Goal: Feedback & Contribution: Submit feedback/report problem

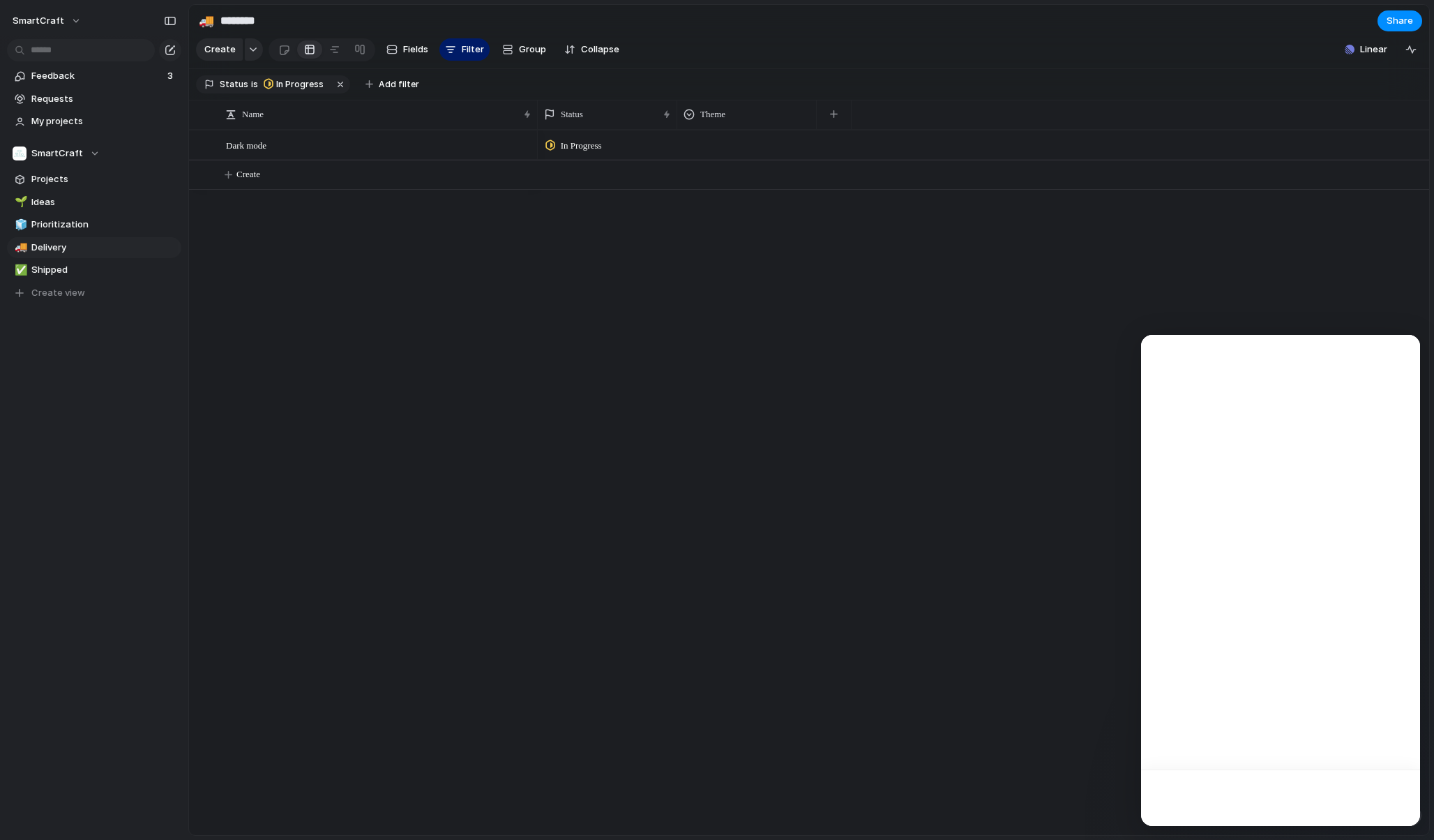
click at [1403, 818] on div at bounding box center [1280, 797] width 279 height 56
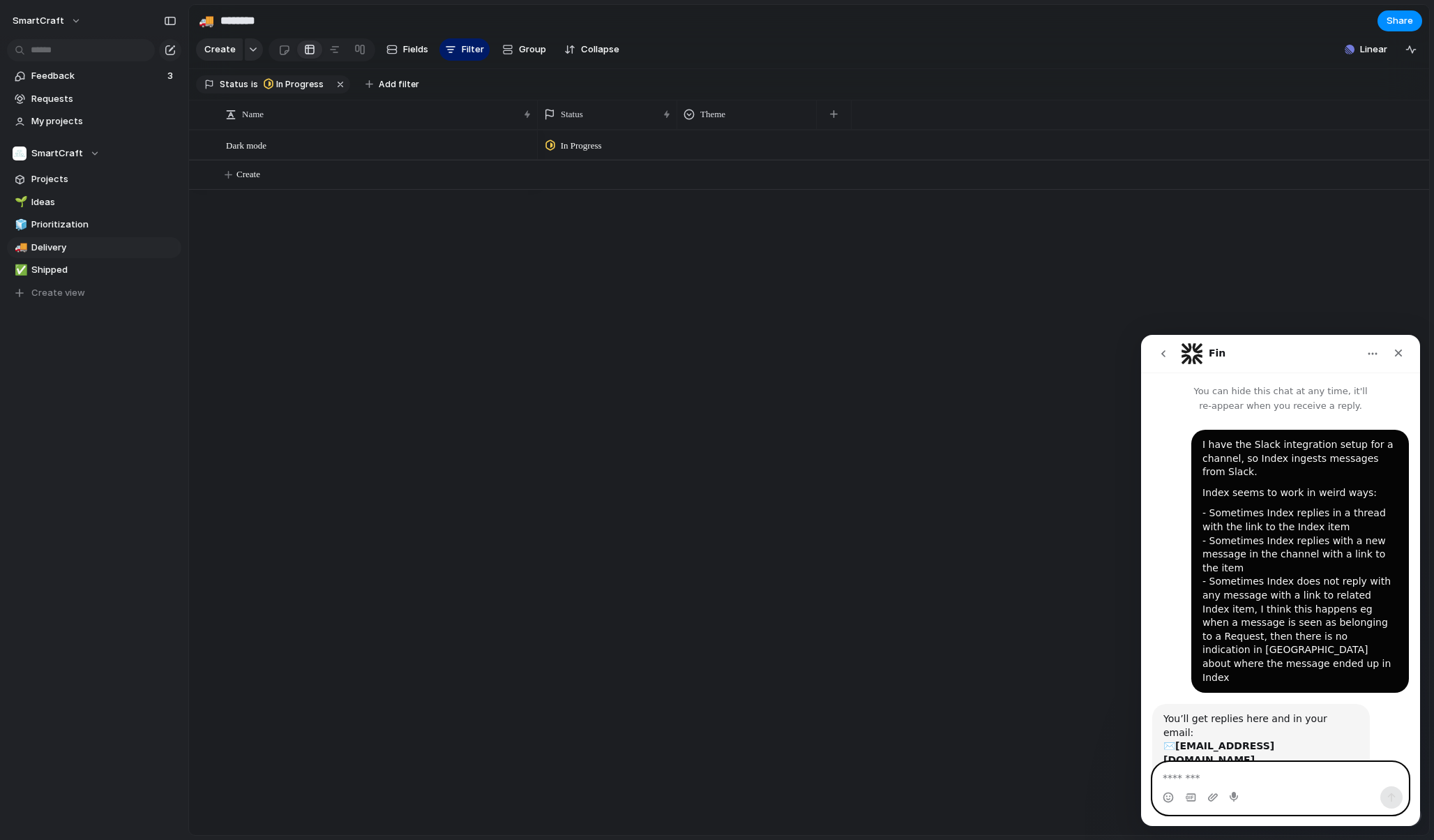
scroll to position [21, 0]
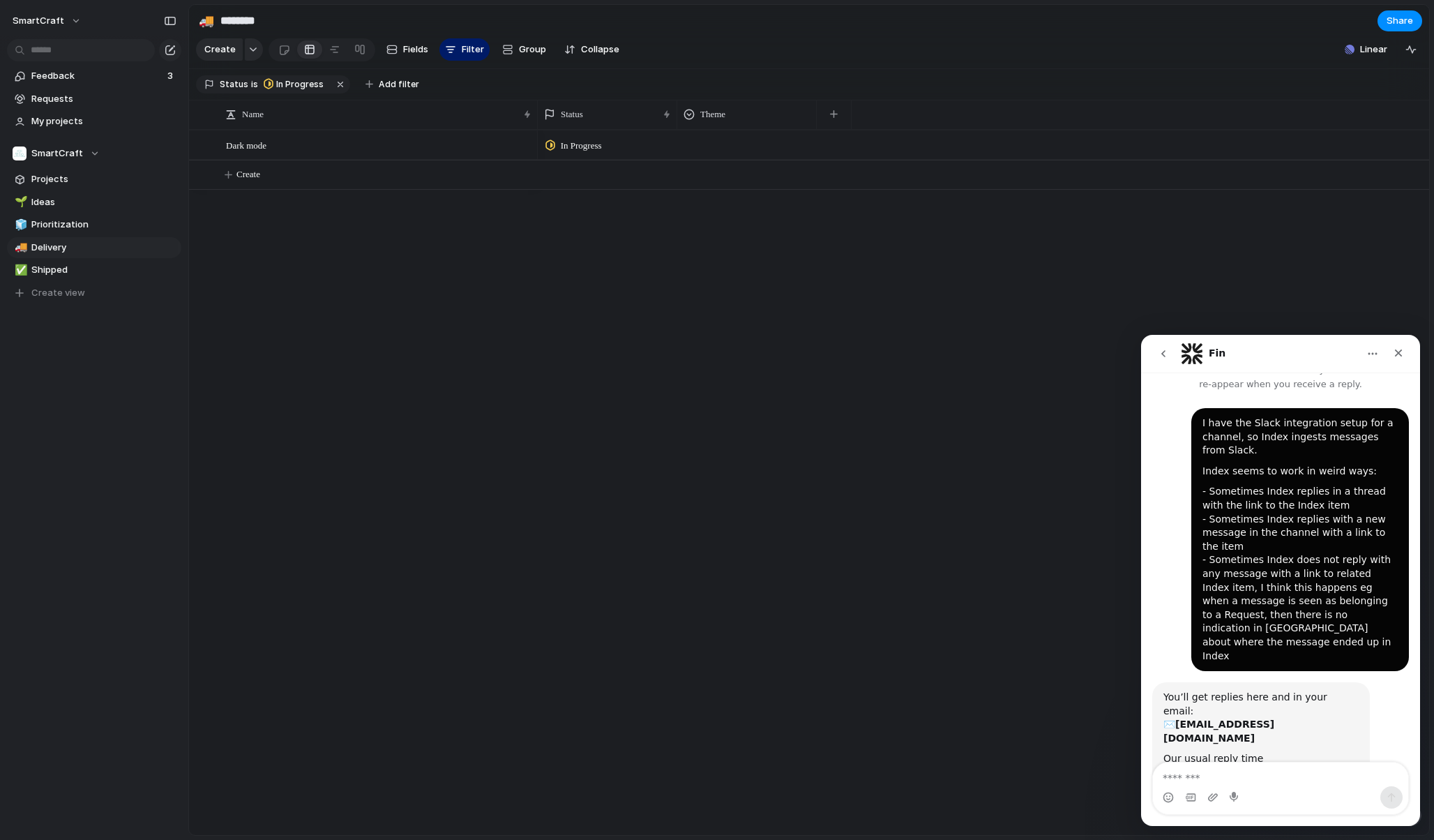
click at [1163, 364] on button "go back" at bounding box center [1163, 354] width 26 height 26
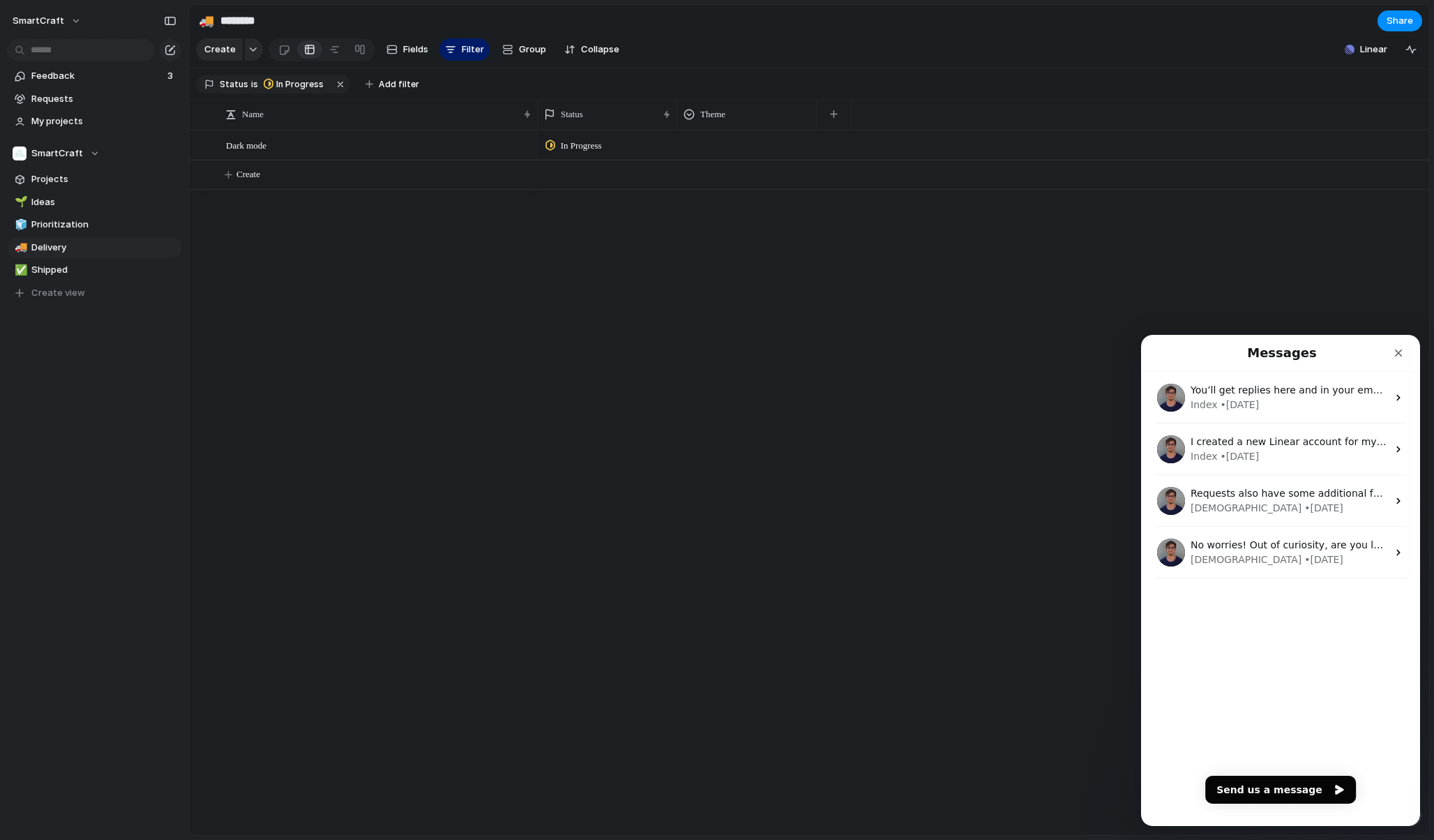
click at [1163, 358] on div "Messages" at bounding box center [1280, 353] width 261 height 25
click at [1289, 397] on div "Index • [DATE]" at bounding box center [1289, 405] width 197 height 15
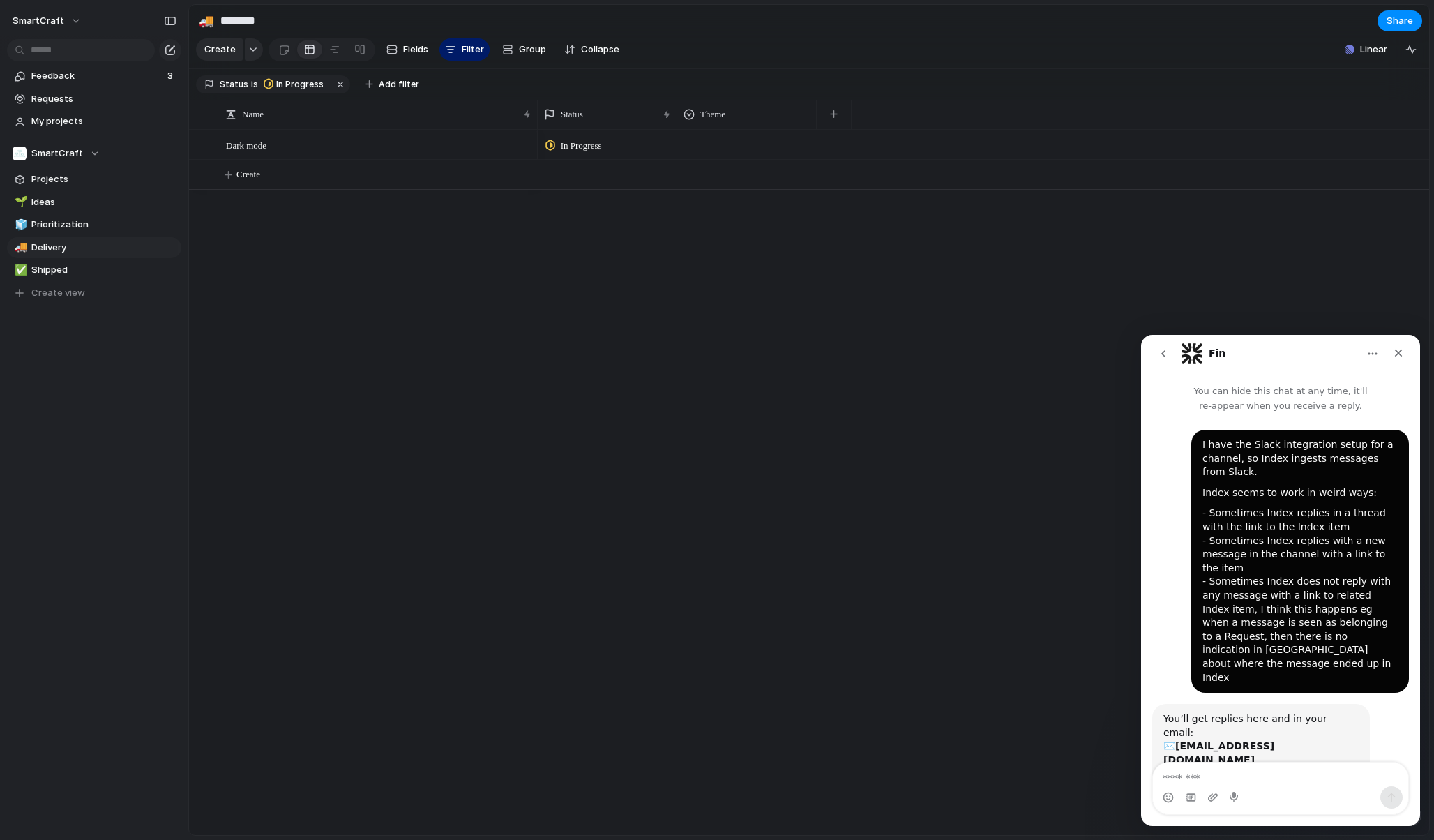
scroll to position [21, 0]
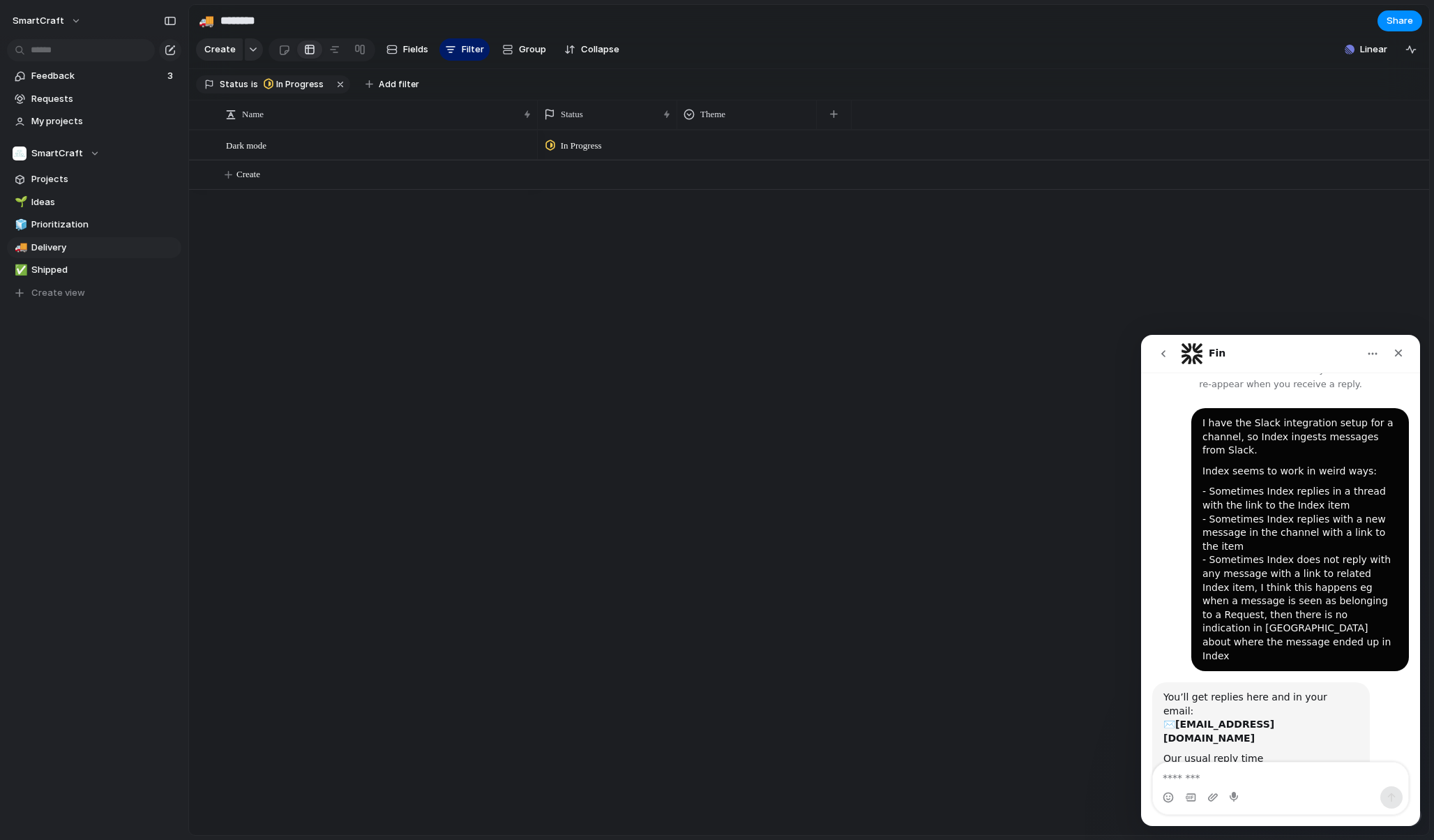
click at [1169, 354] on button "go back" at bounding box center [1163, 354] width 26 height 26
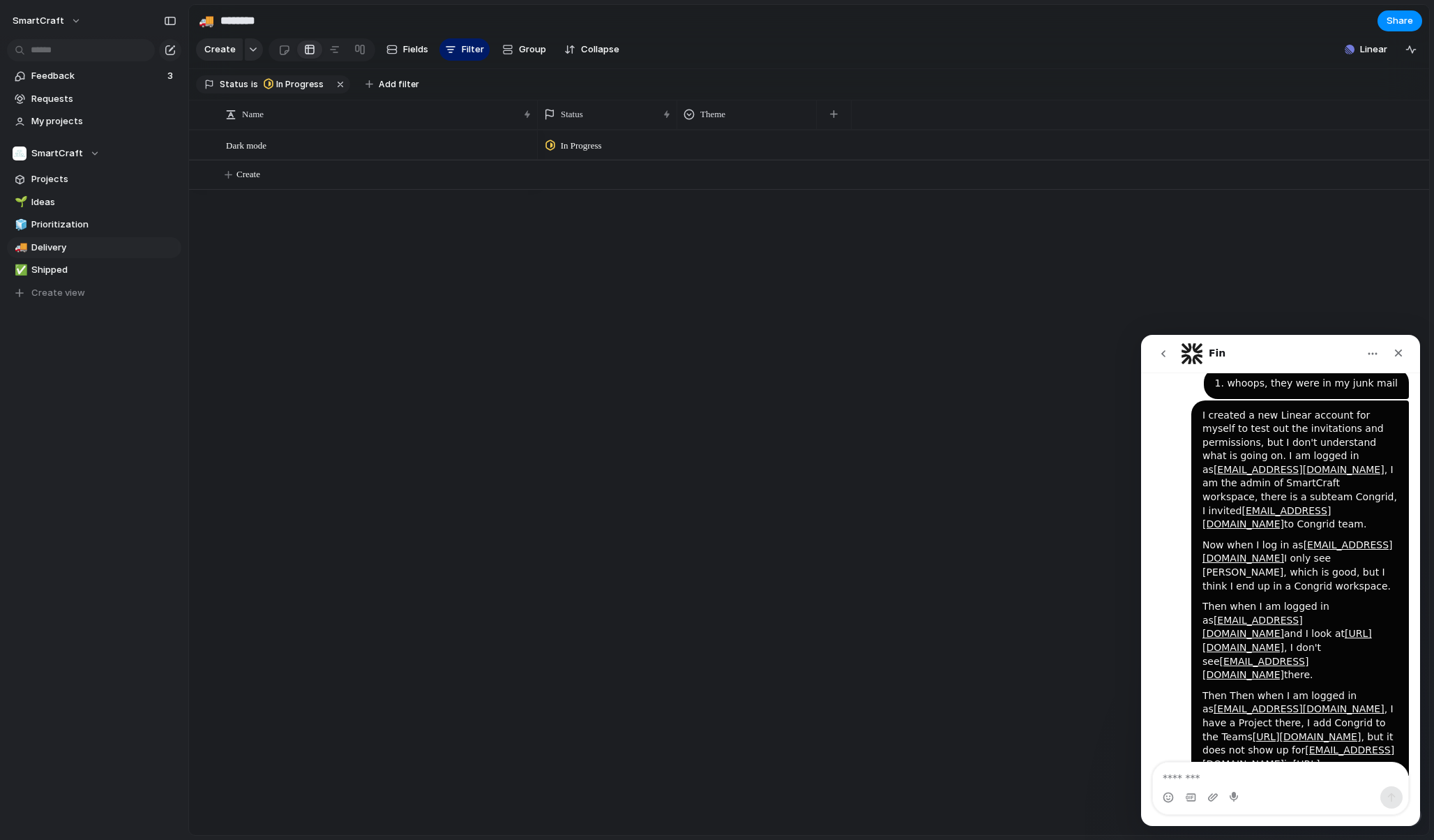
scroll to position [362, 0]
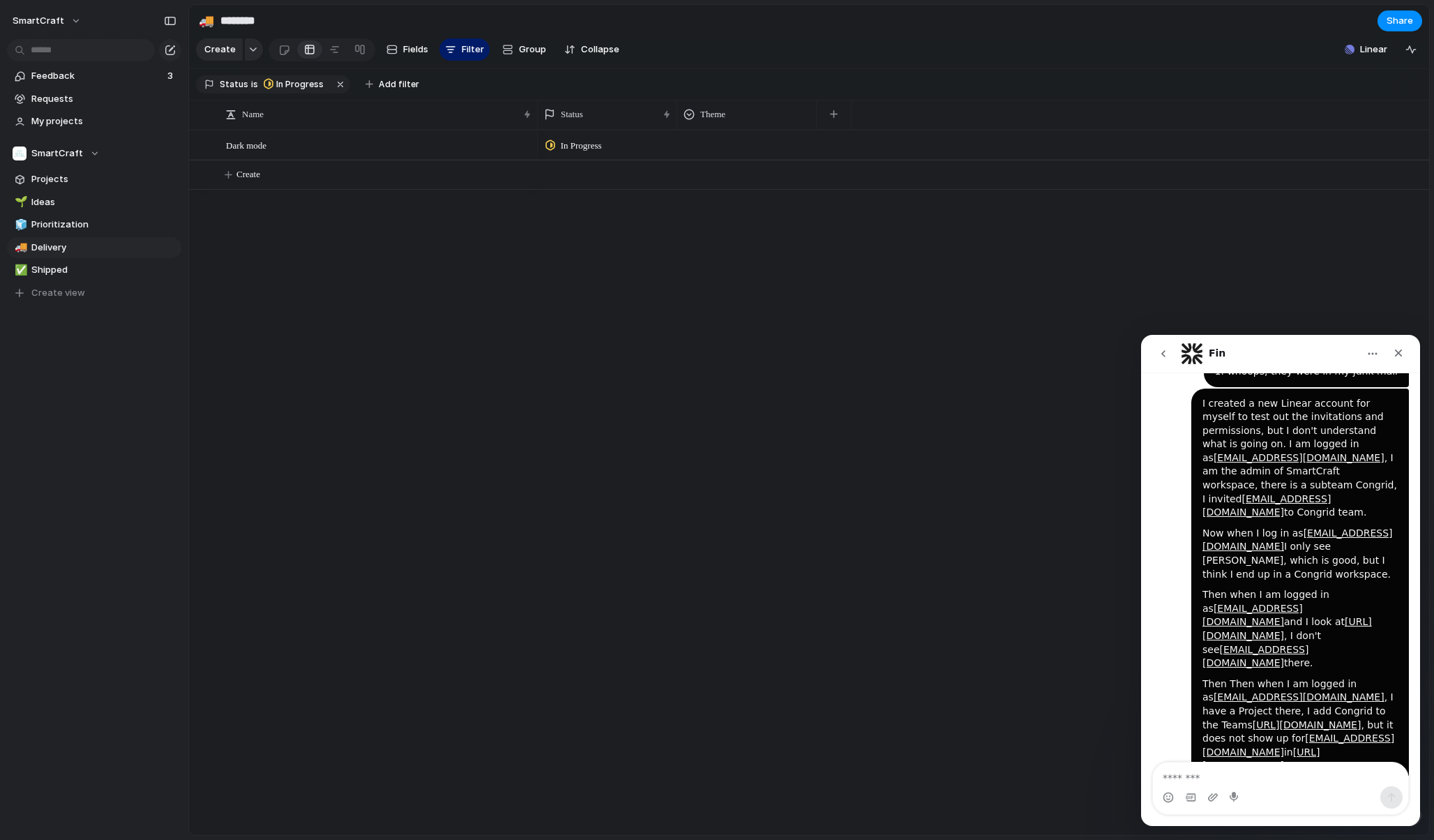
click at [1167, 353] on icon "go back" at bounding box center [1164, 354] width 12 height 12
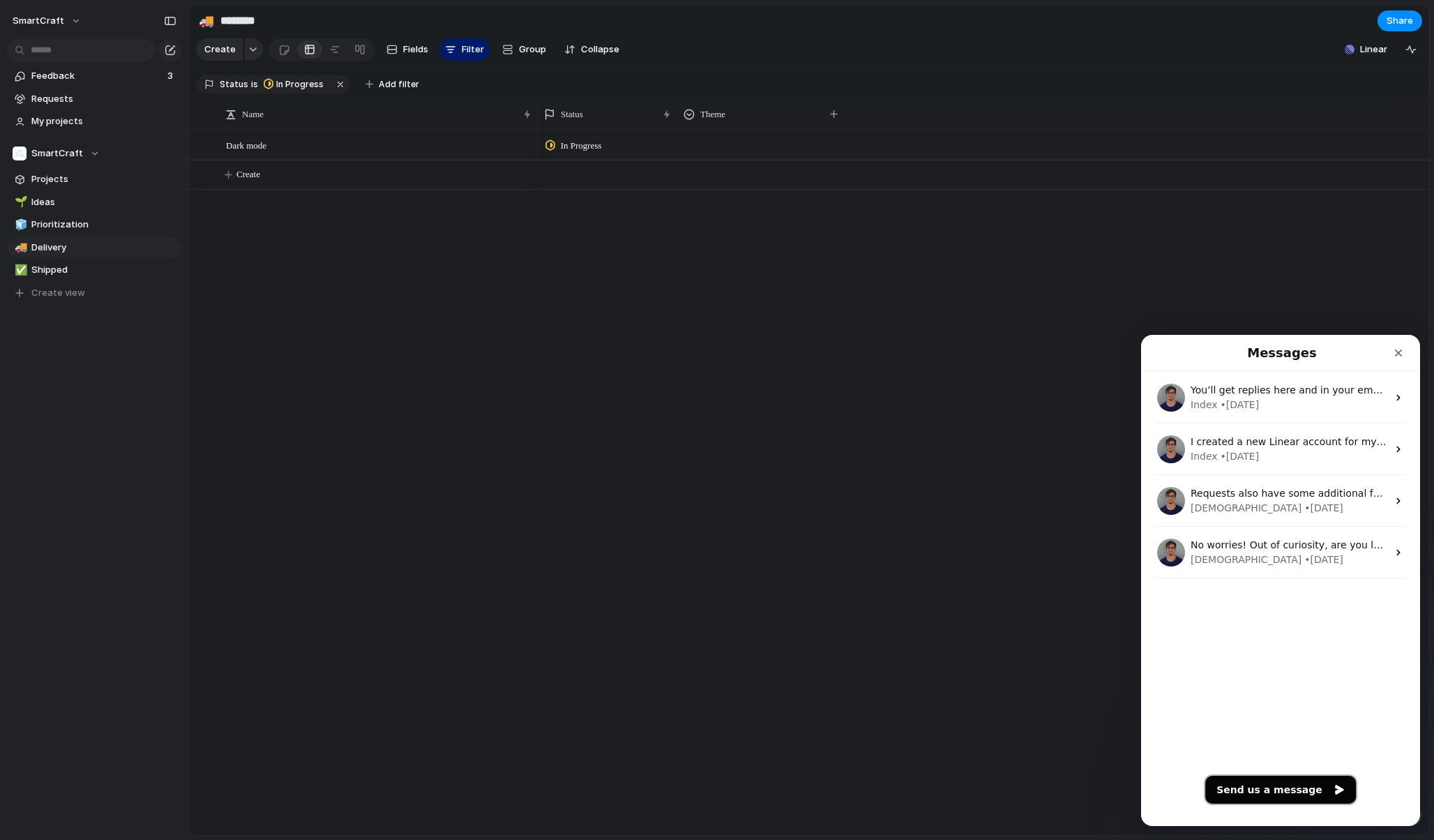
click at [1276, 786] on button "Send us a message" at bounding box center [1280, 790] width 150 height 28
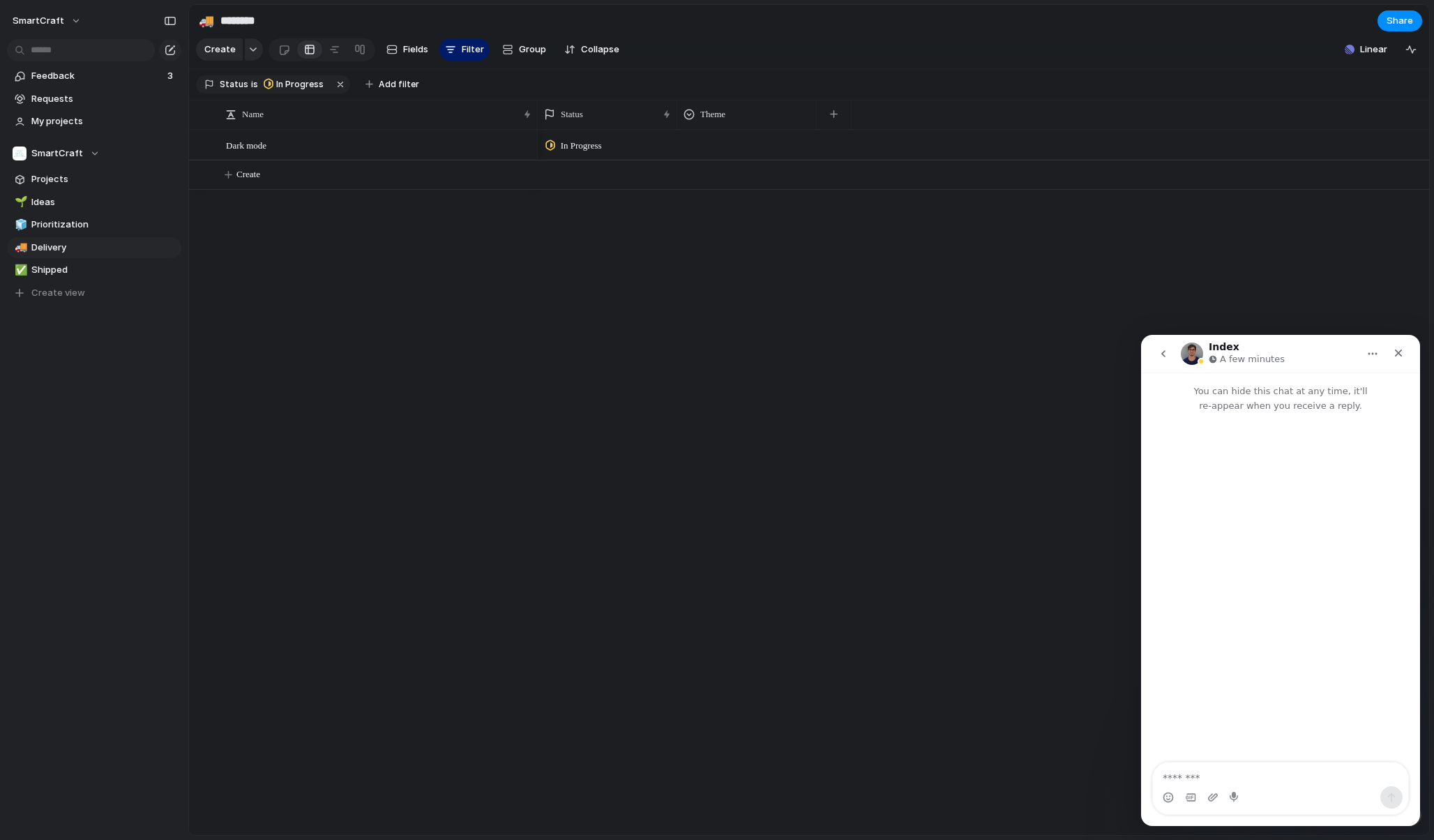
click at [1163, 358] on icon "go back" at bounding box center [1164, 354] width 12 height 12
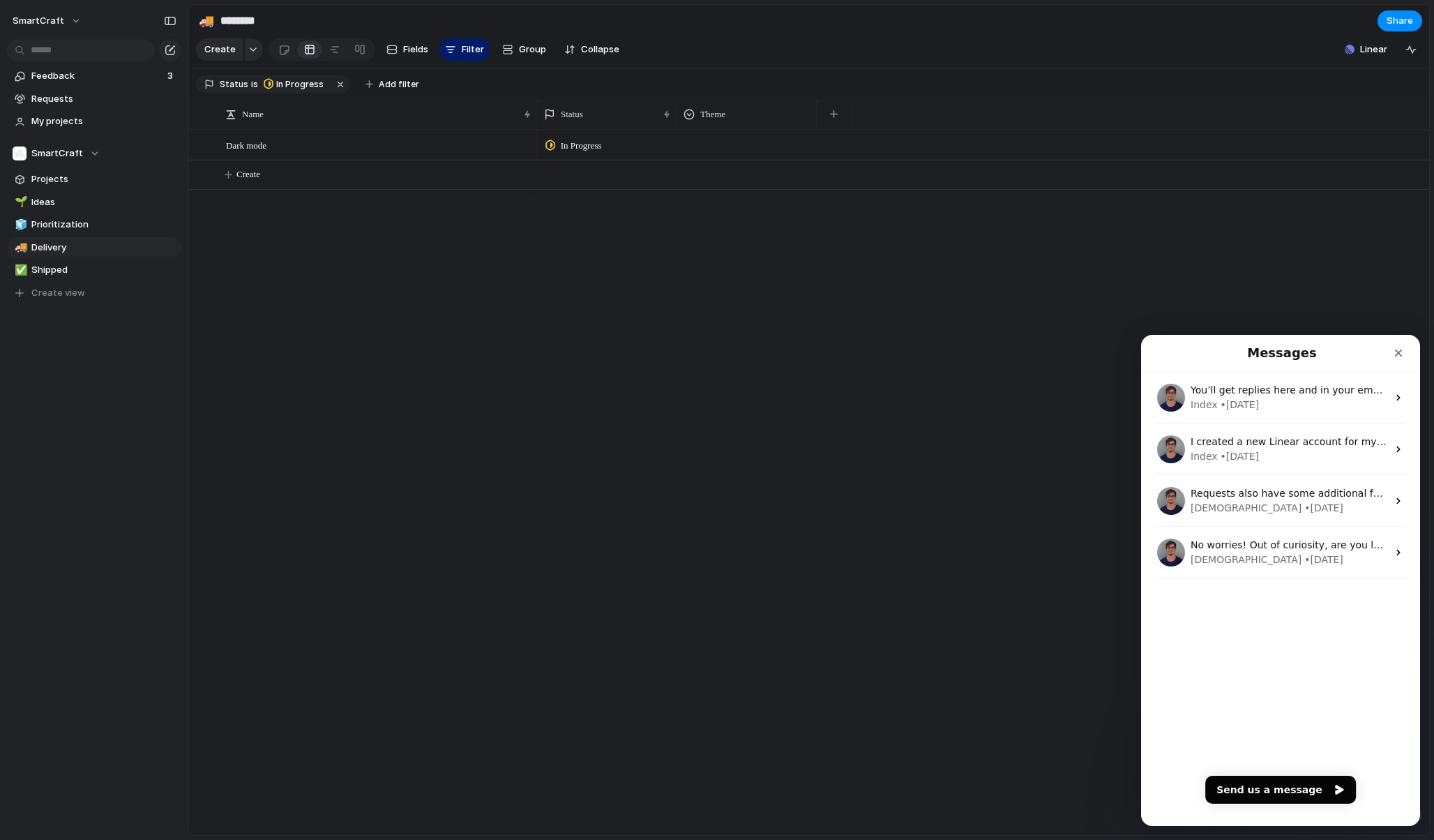
click at [1164, 356] on div "Messages" at bounding box center [1280, 353] width 261 height 25
click at [1401, 352] on icon "Close" at bounding box center [1398, 354] width 12 height 12
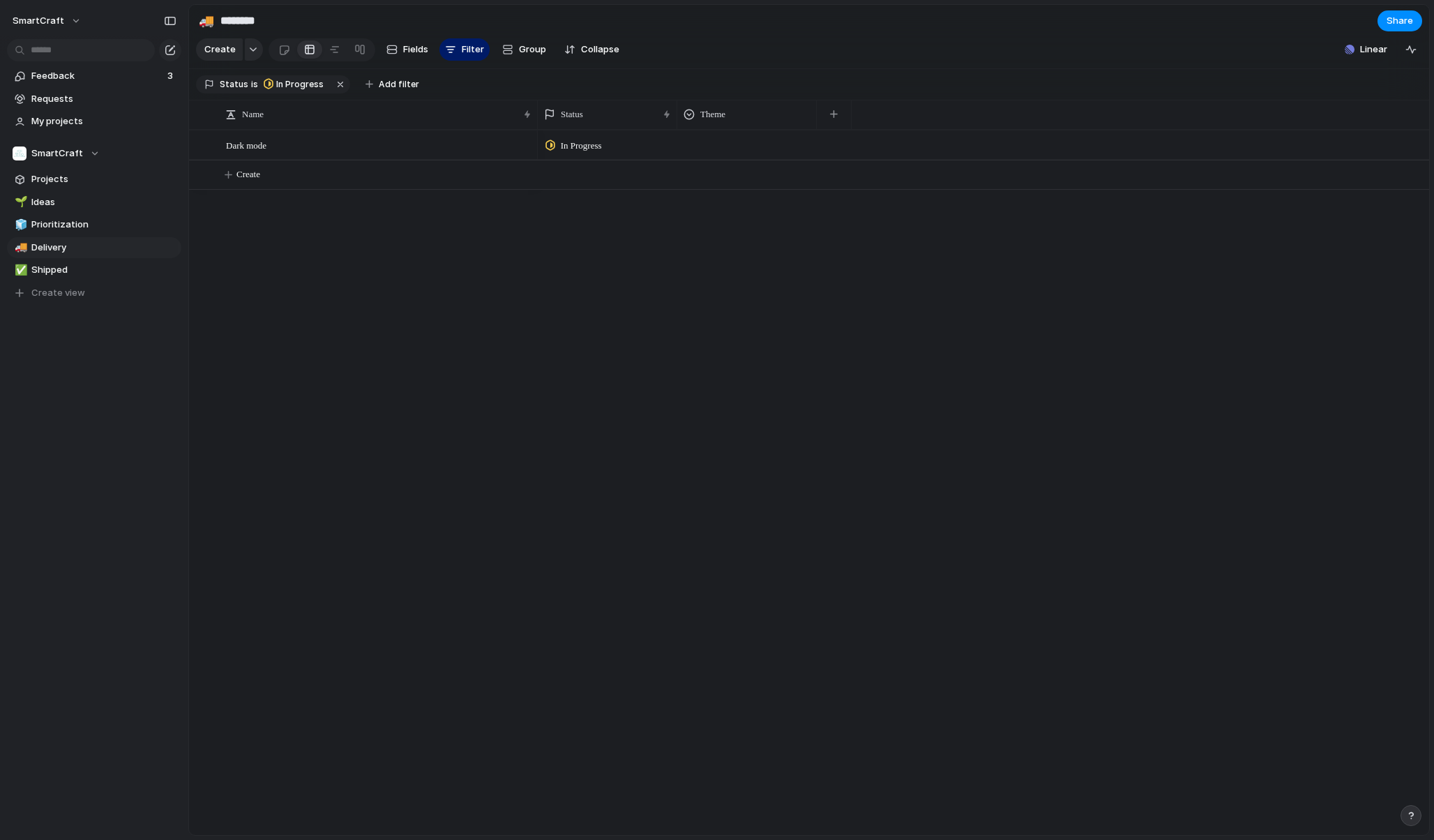
click at [1410, 814] on div "button" at bounding box center [1411, 815] width 10 height 10
click at [1336, 757] on span "Contact us" at bounding box center [1324, 760] width 50 height 14
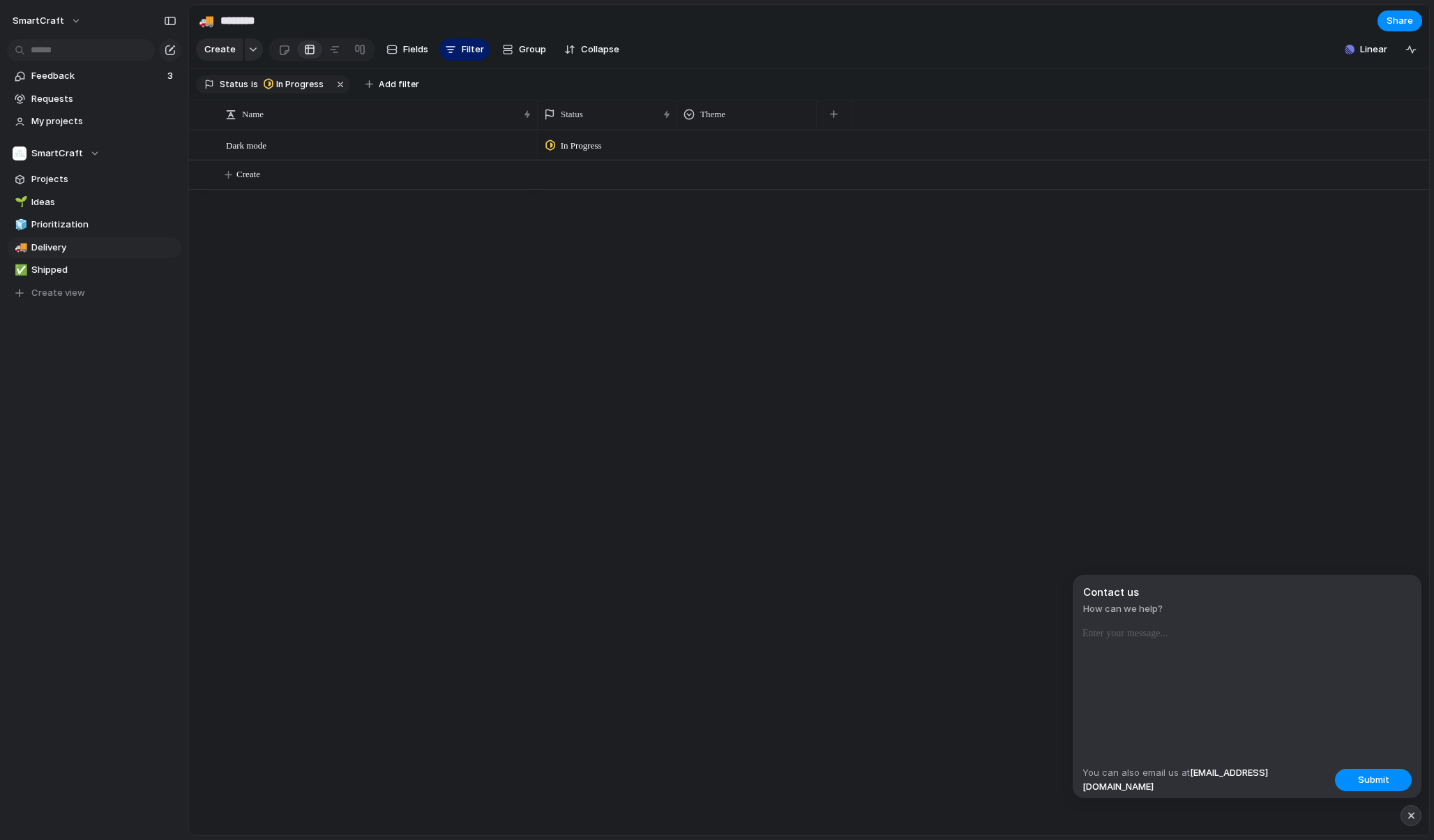
click at [655, 376] on div "In Progress" at bounding box center [983, 482] width 891 height 705
click at [301, 269] on div "Dark mode In Progress Create" at bounding box center [809, 482] width 1240 height 705
click at [74, 76] on span "Feedback" at bounding box center [97, 76] width 132 height 14
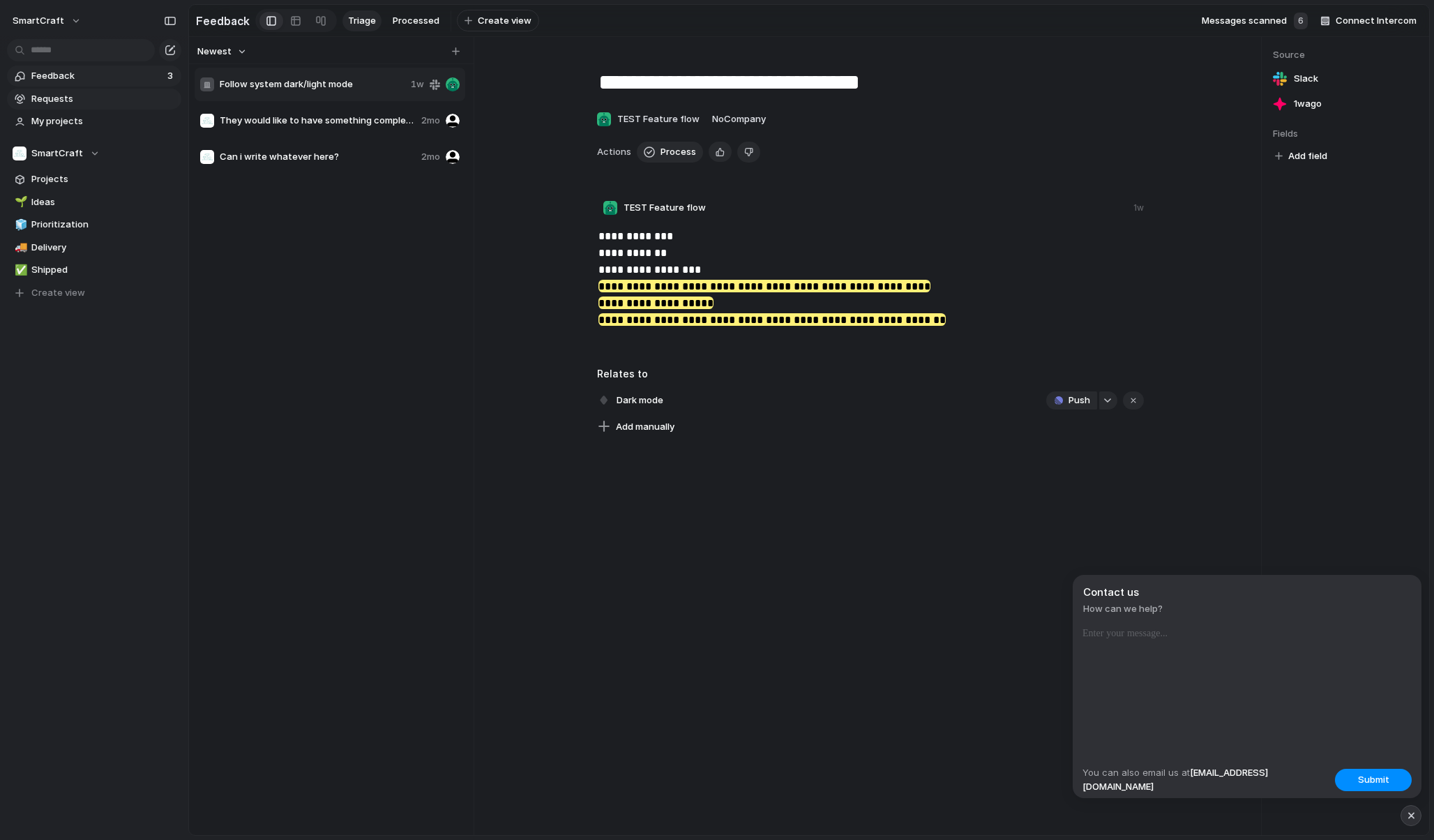
click at [73, 97] on span "Requests" at bounding box center [104, 98] width 145 height 14
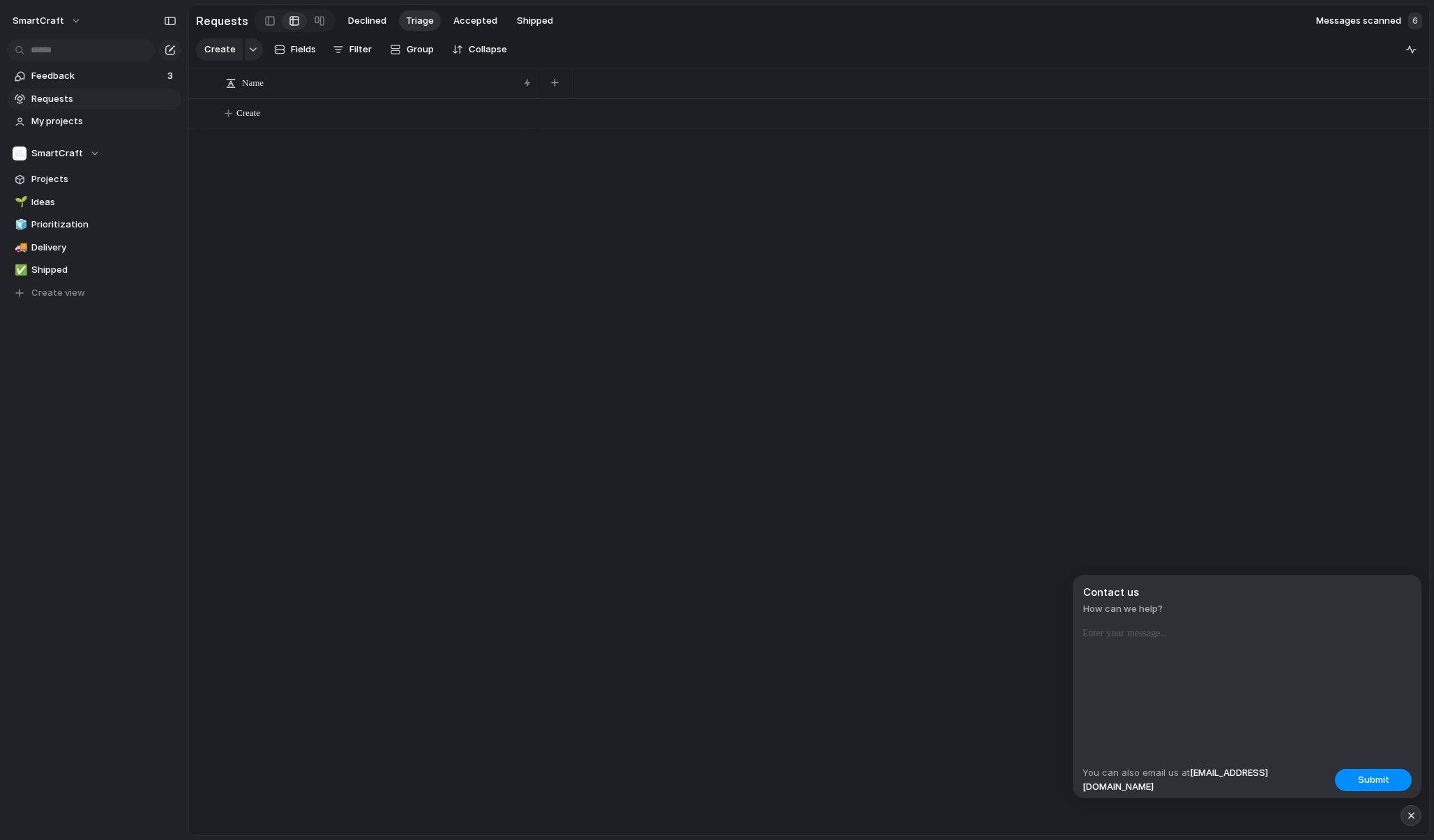
click at [1407, 819] on div "button" at bounding box center [1412, 815] width 12 height 17
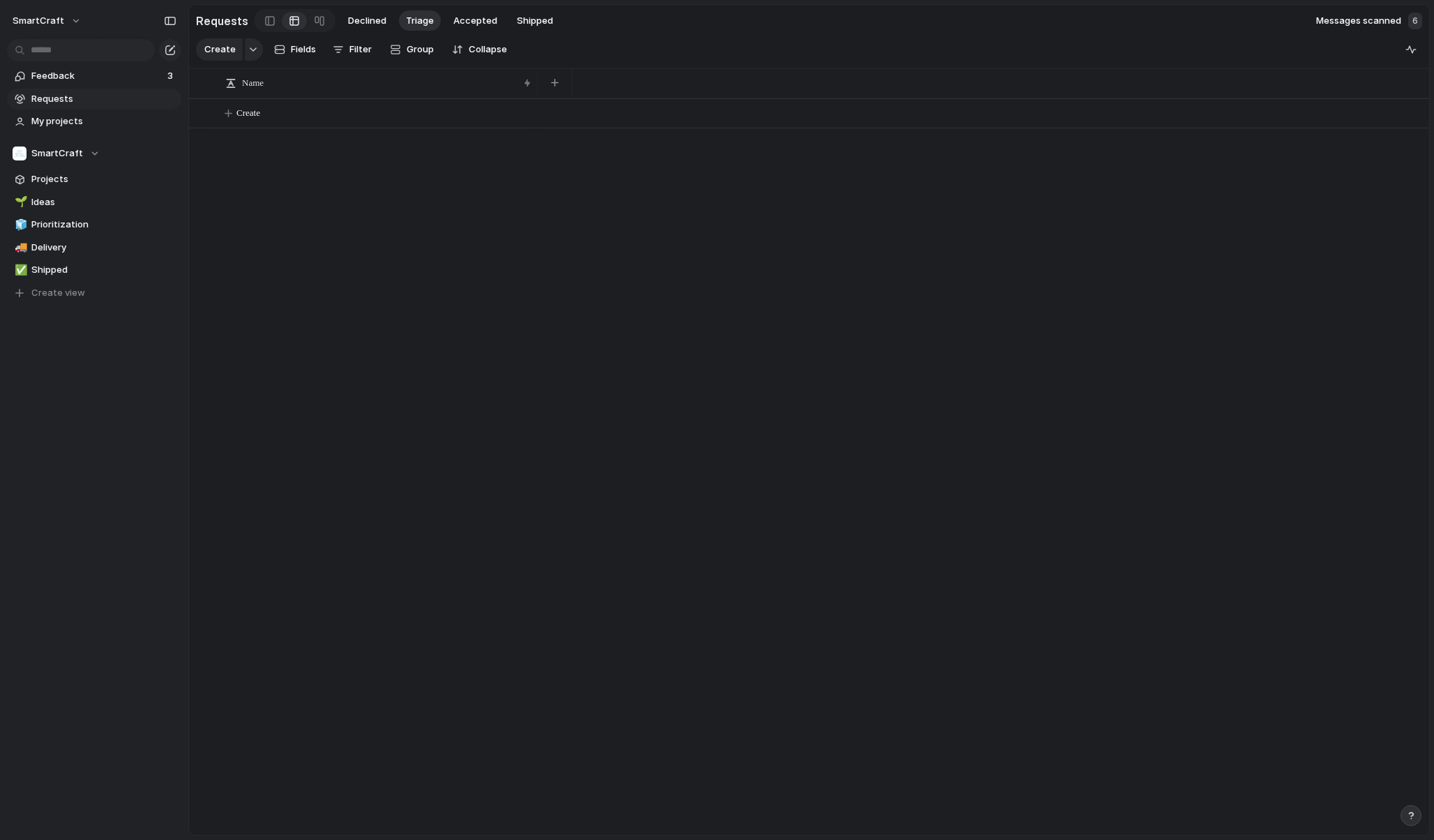
click at [72, 104] on span "Requests" at bounding box center [104, 98] width 145 height 14
click at [74, 74] on span "Feedback" at bounding box center [97, 76] width 132 height 14
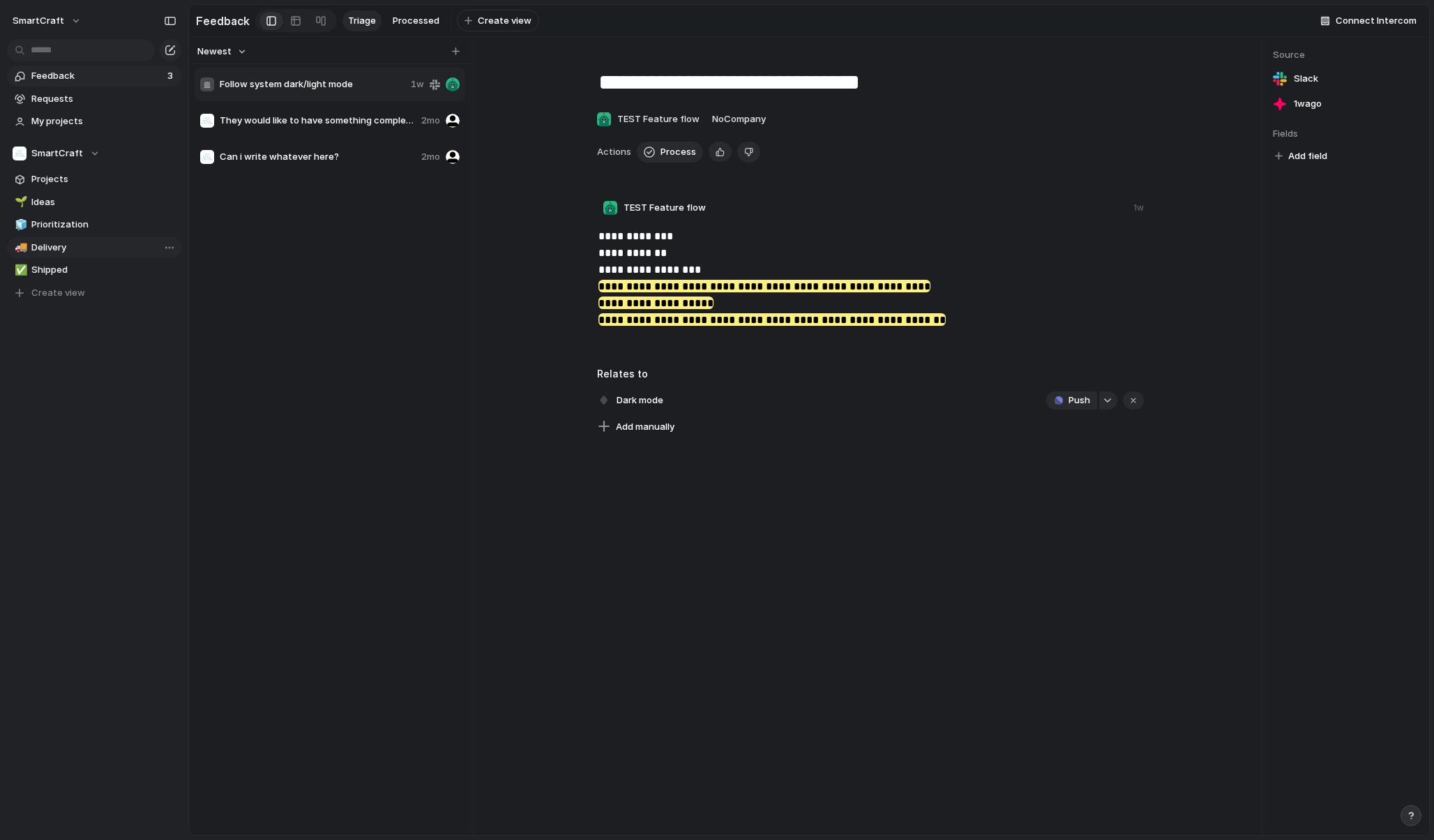
click at [64, 248] on span "Delivery" at bounding box center [104, 247] width 145 height 14
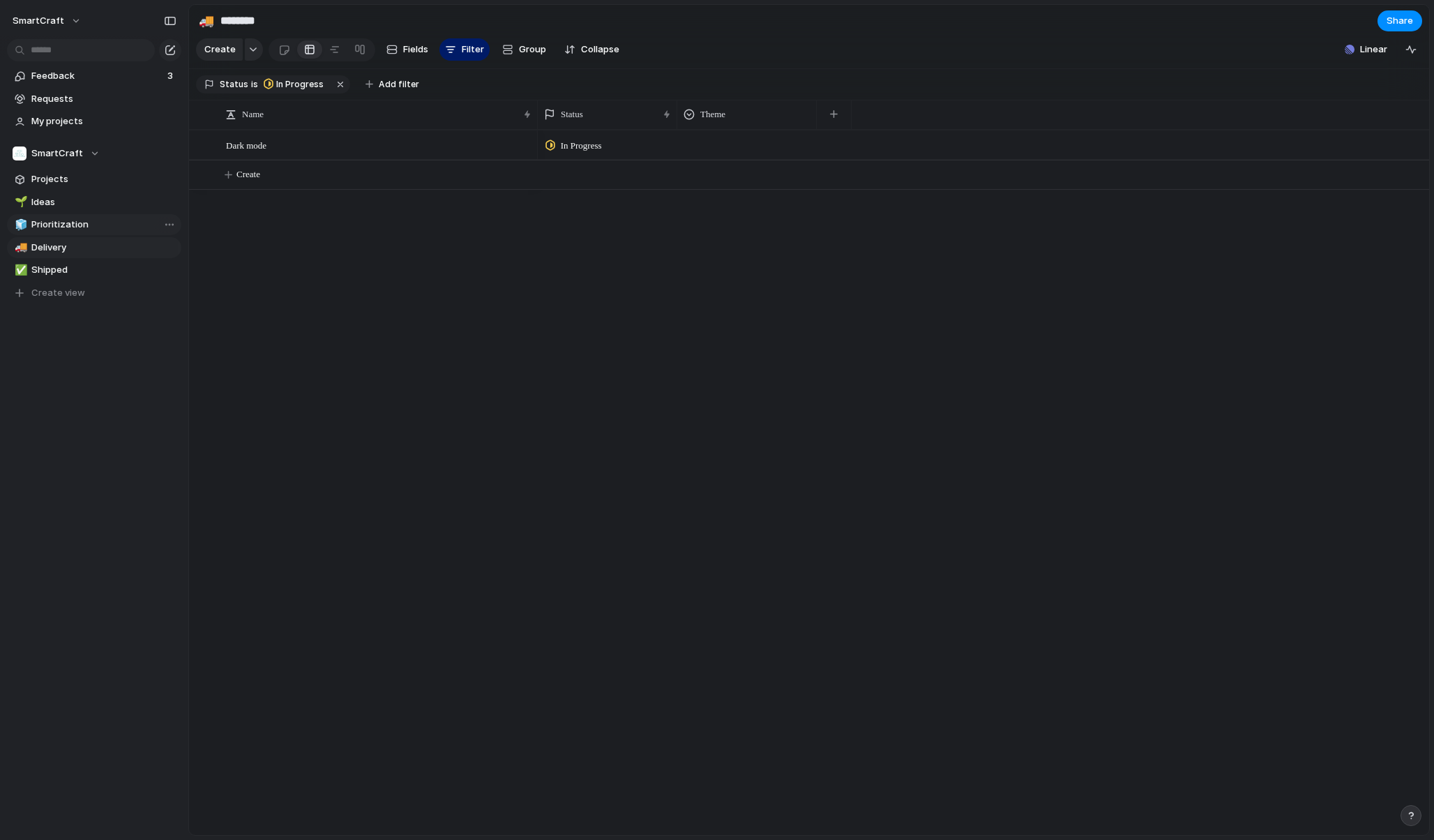
click at [76, 222] on span "Prioritization" at bounding box center [104, 224] width 145 height 14
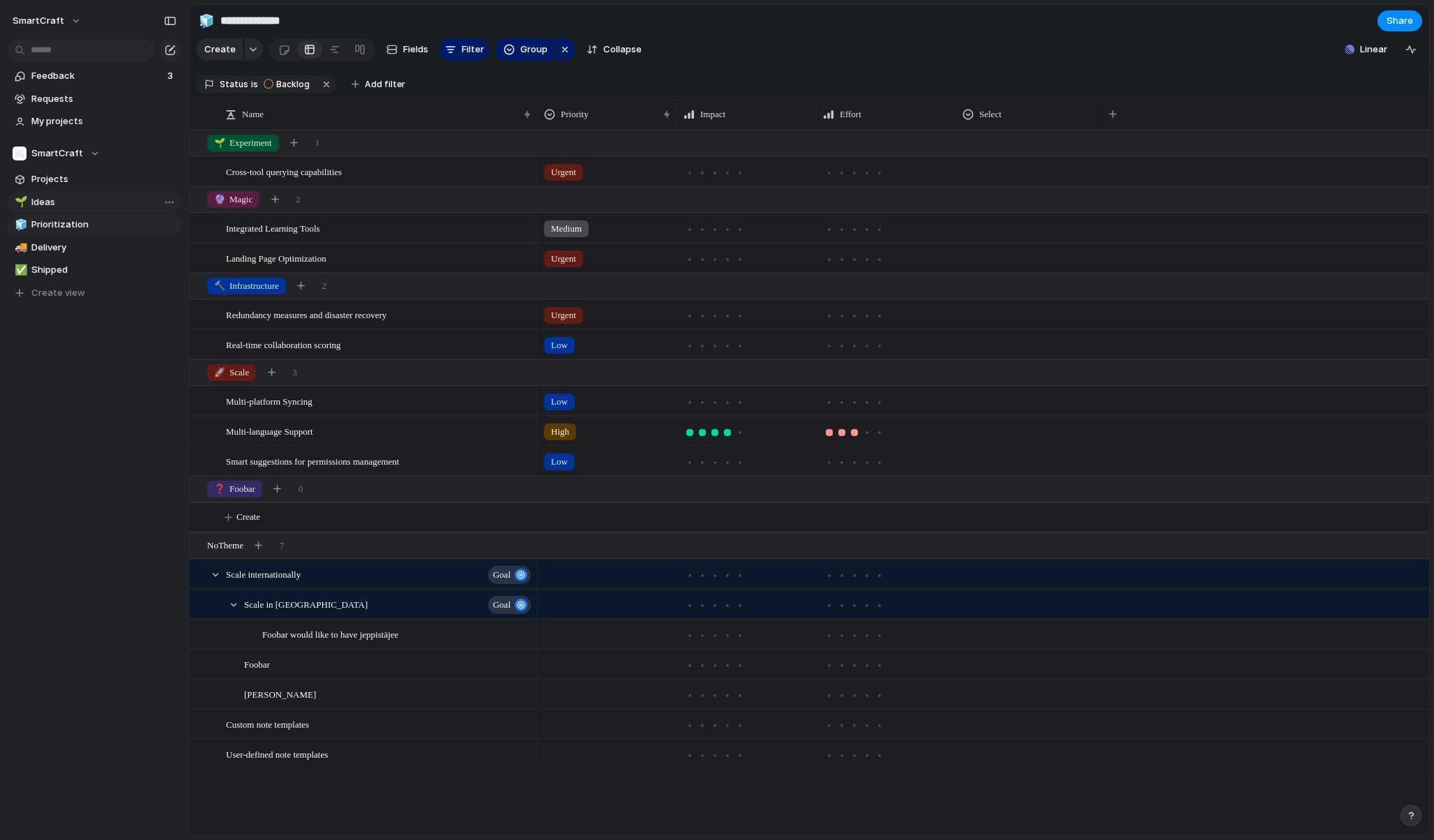
click at [72, 202] on span "Ideas" at bounding box center [104, 202] width 145 height 14
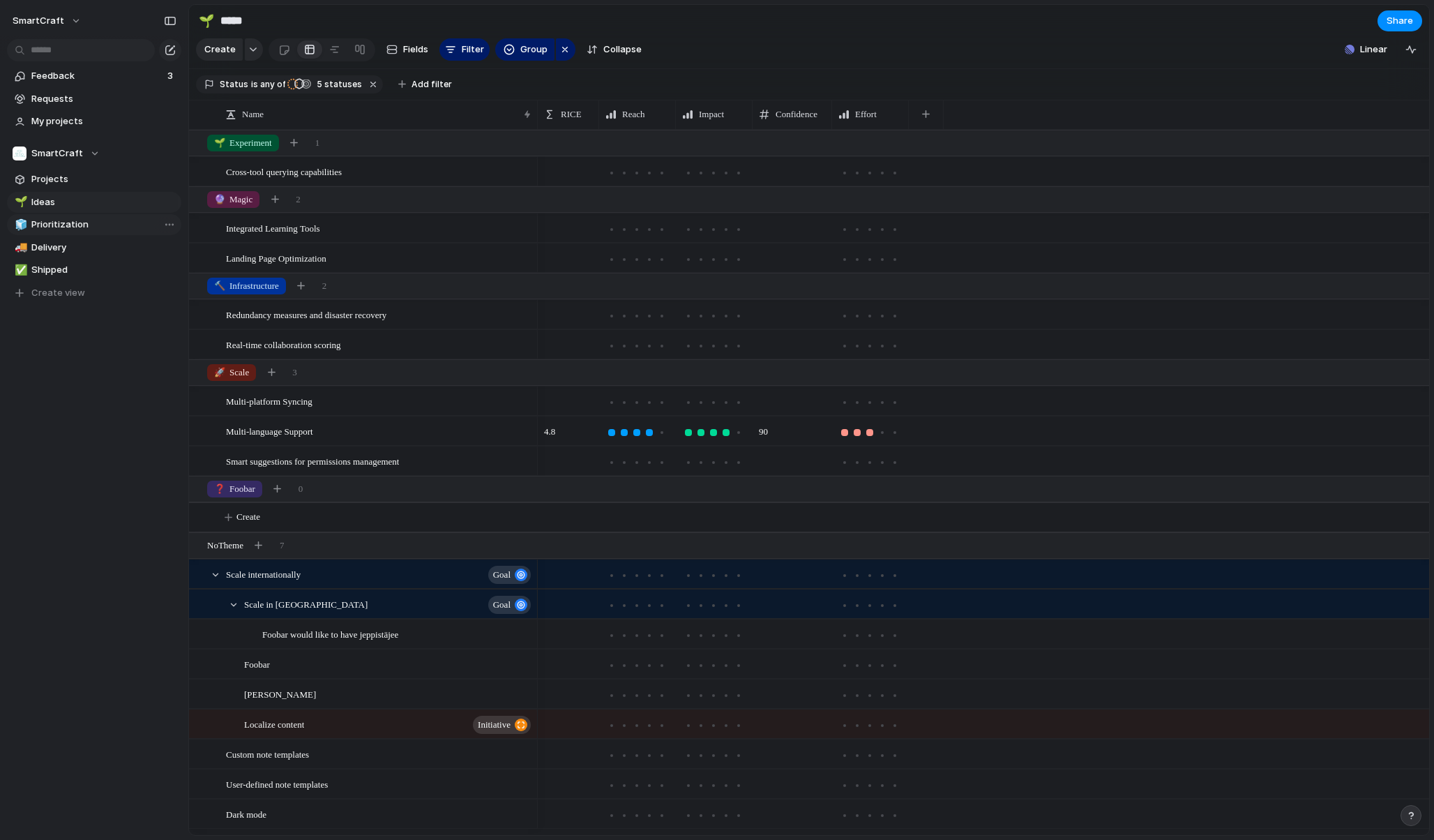
click at [65, 228] on span "Prioritization" at bounding box center [104, 224] width 145 height 14
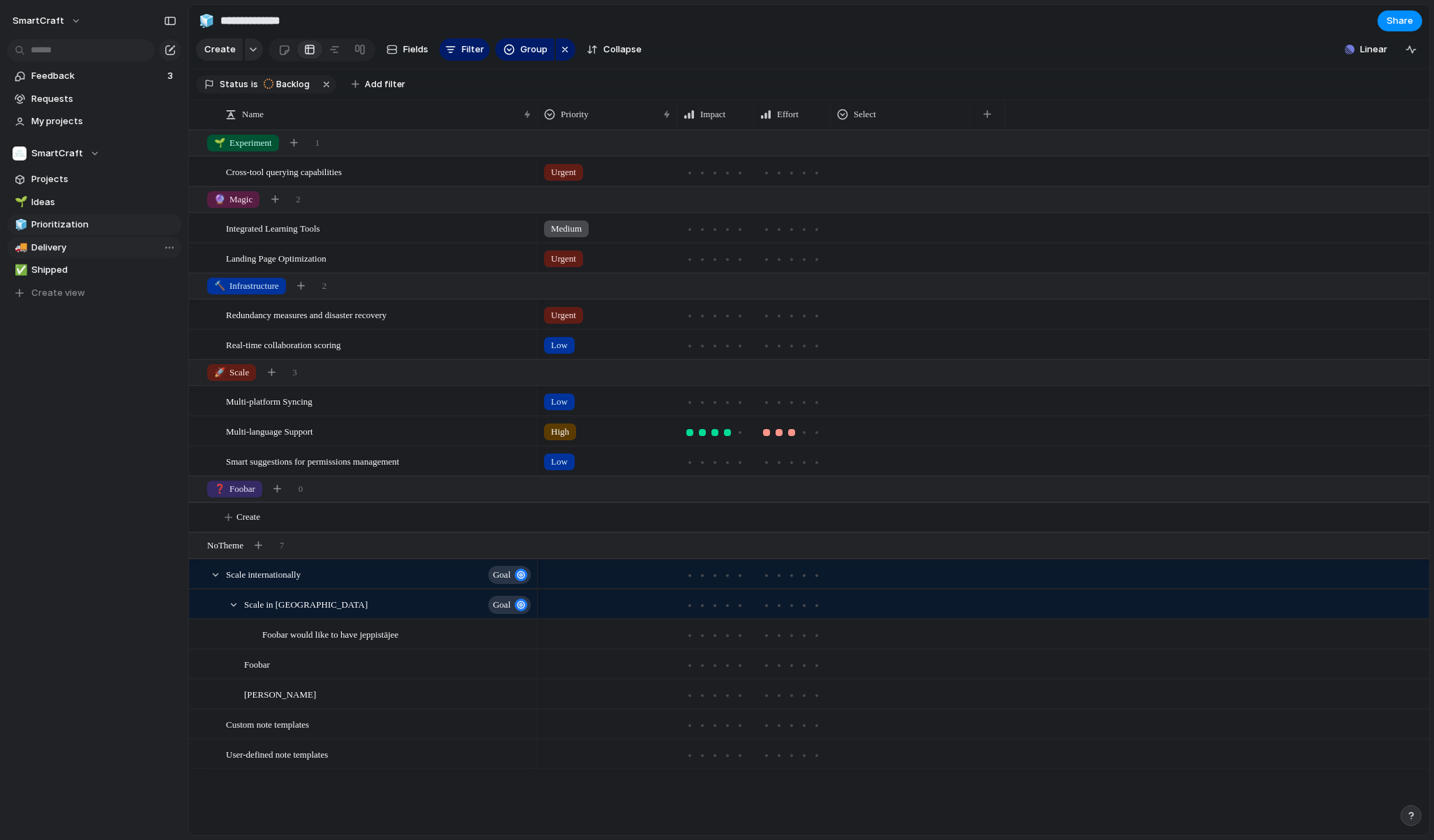
click at [60, 250] on span "Delivery" at bounding box center [104, 247] width 145 height 14
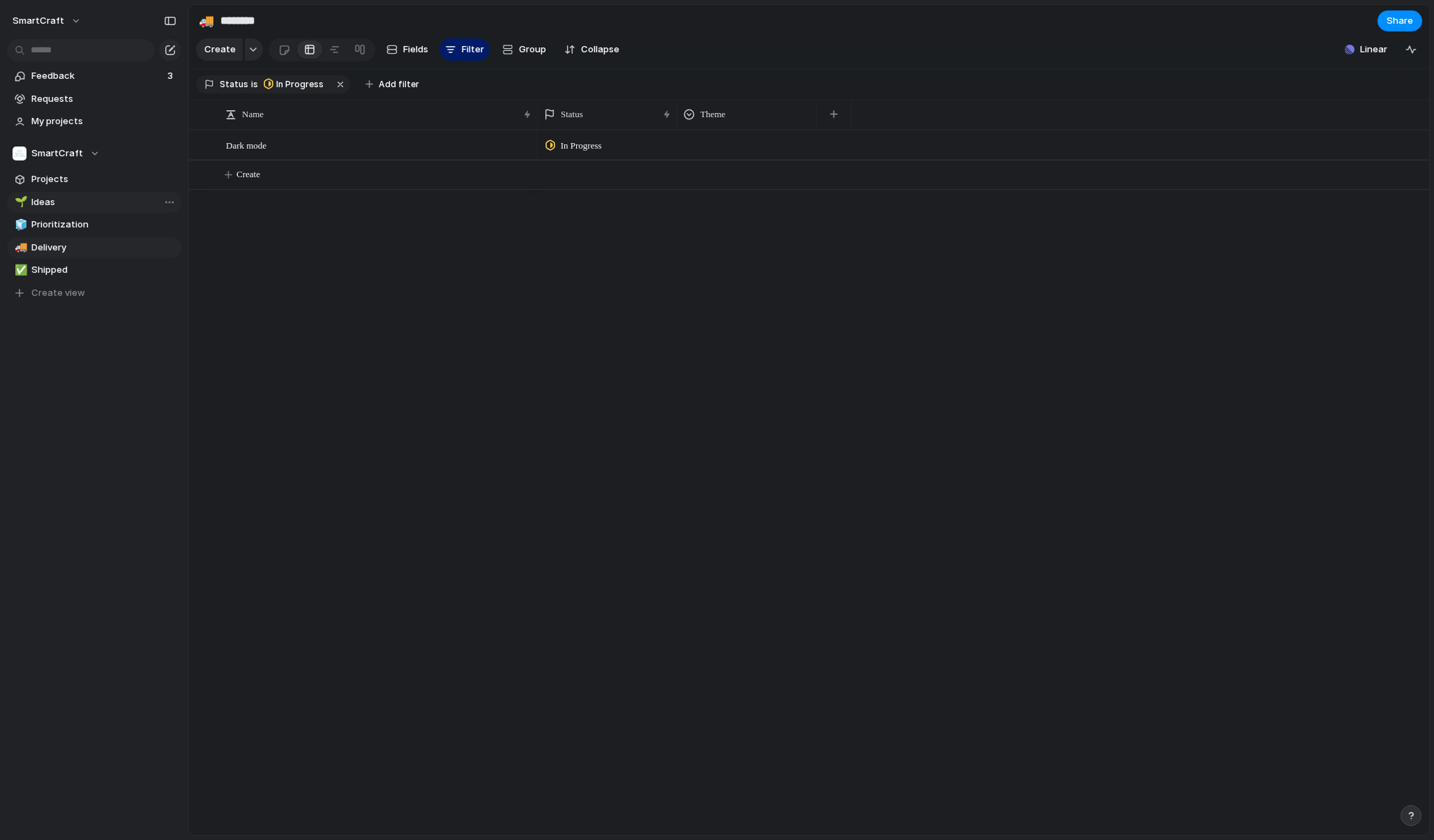
click at [66, 200] on span "Ideas" at bounding box center [104, 202] width 145 height 14
type input "*****"
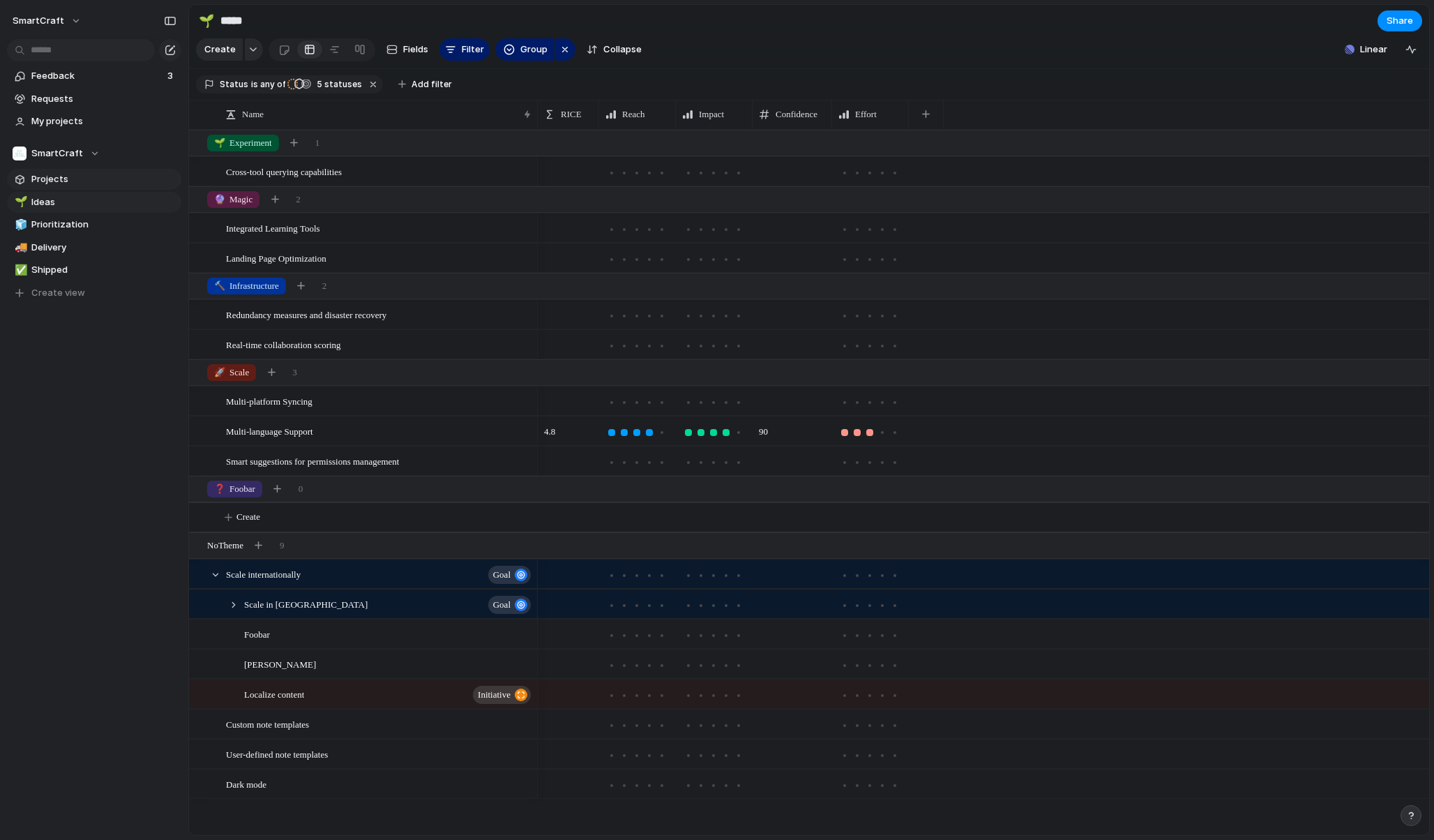
click at [69, 182] on span "Projects" at bounding box center [104, 179] width 145 height 14
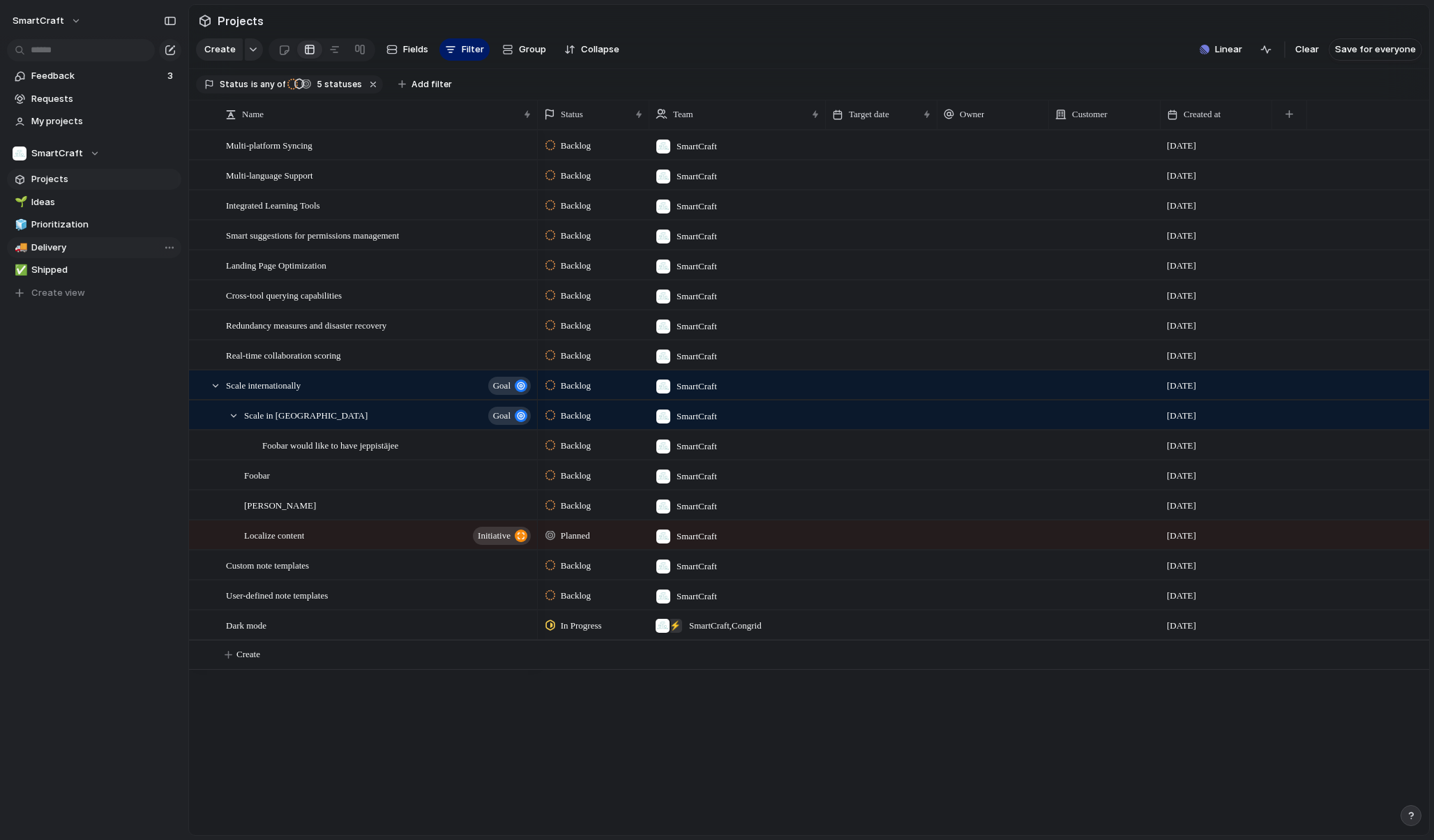
click at [60, 243] on span "Delivery" at bounding box center [104, 247] width 145 height 14
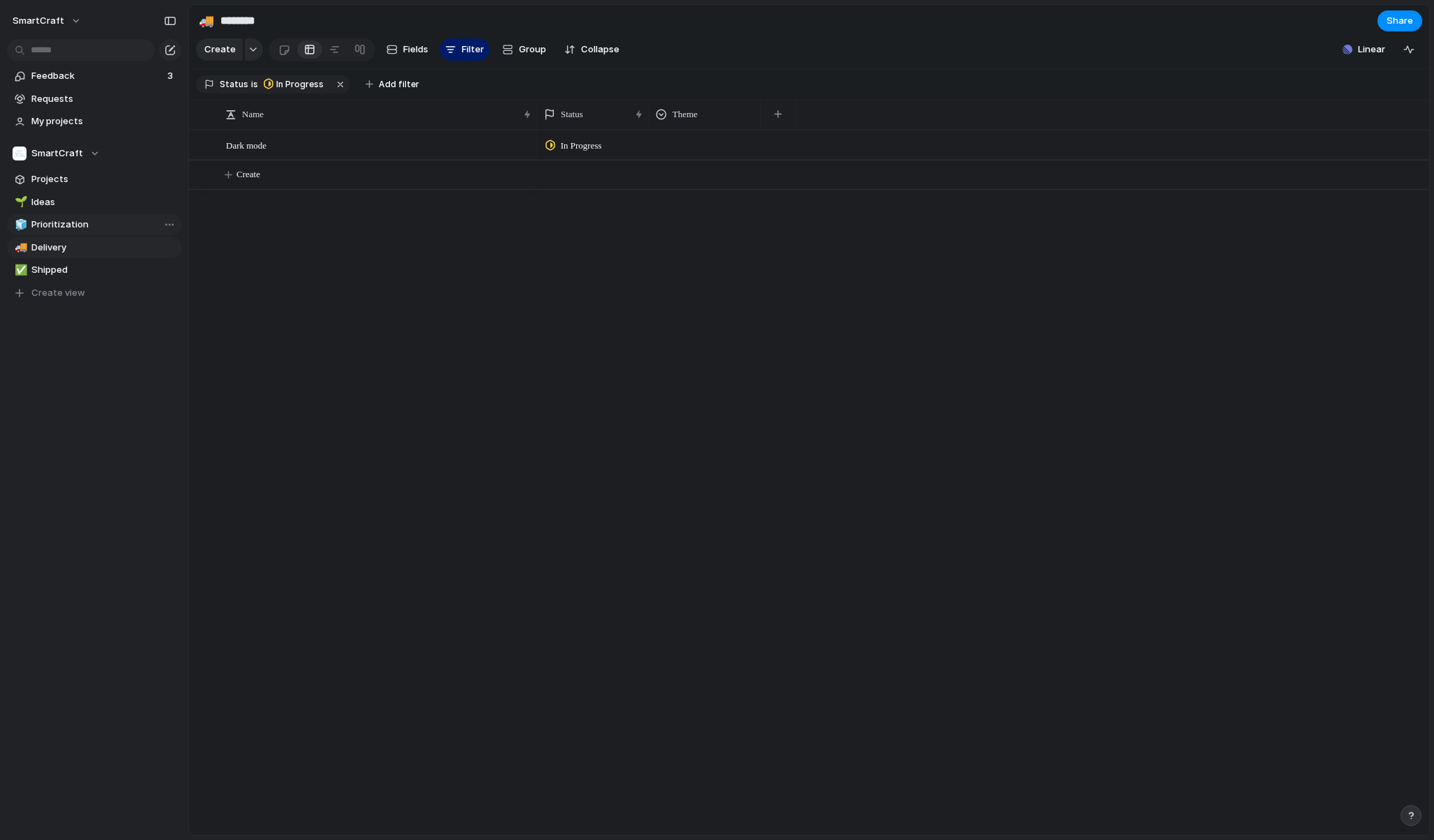
click at [64, 227] on span "Prioritization" at bounding box center [104, 224] width 145 height 14
type input "**********"
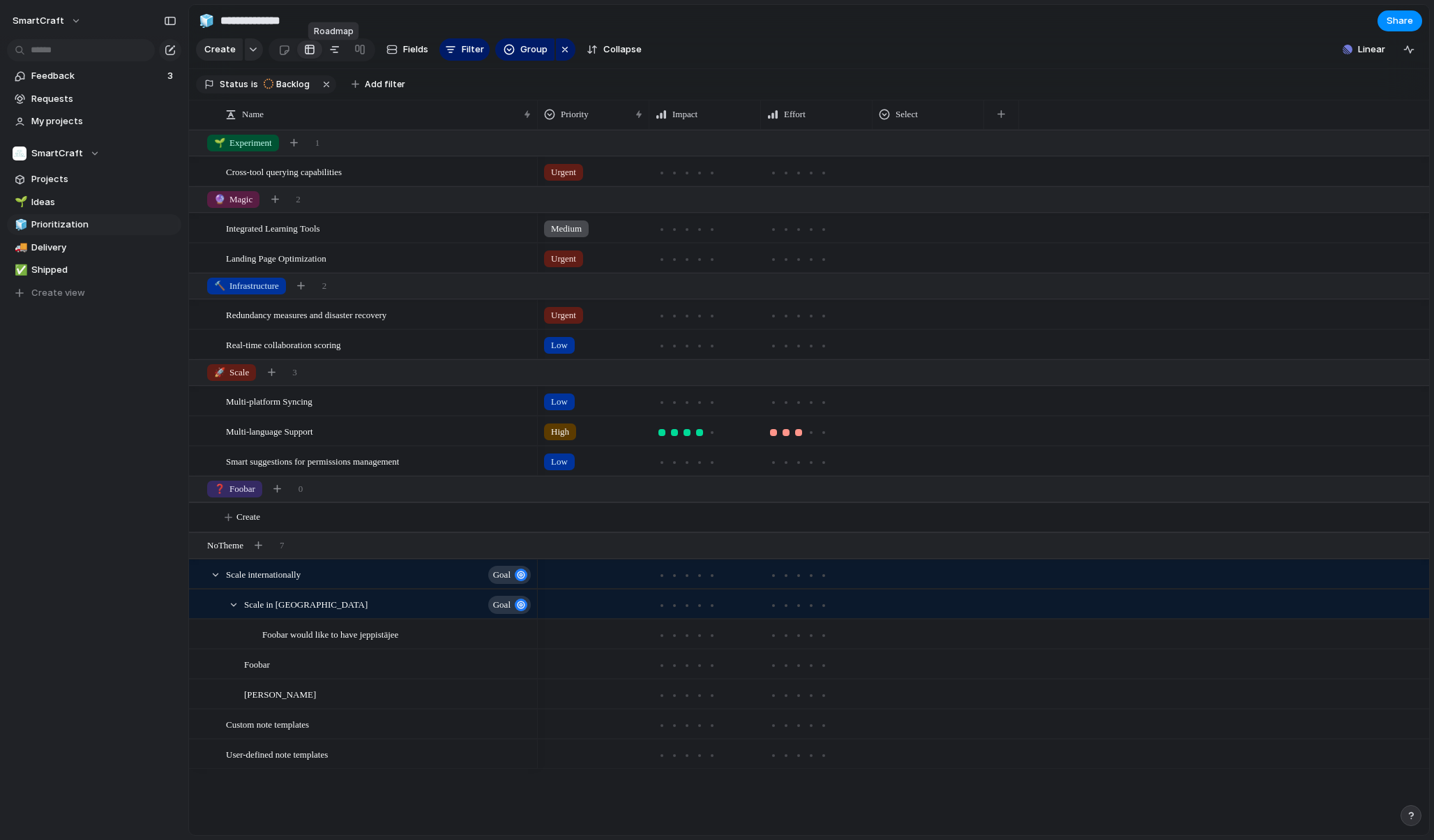
click at [336, 58] on div at bounding box center [335, 49] width 12 height 22
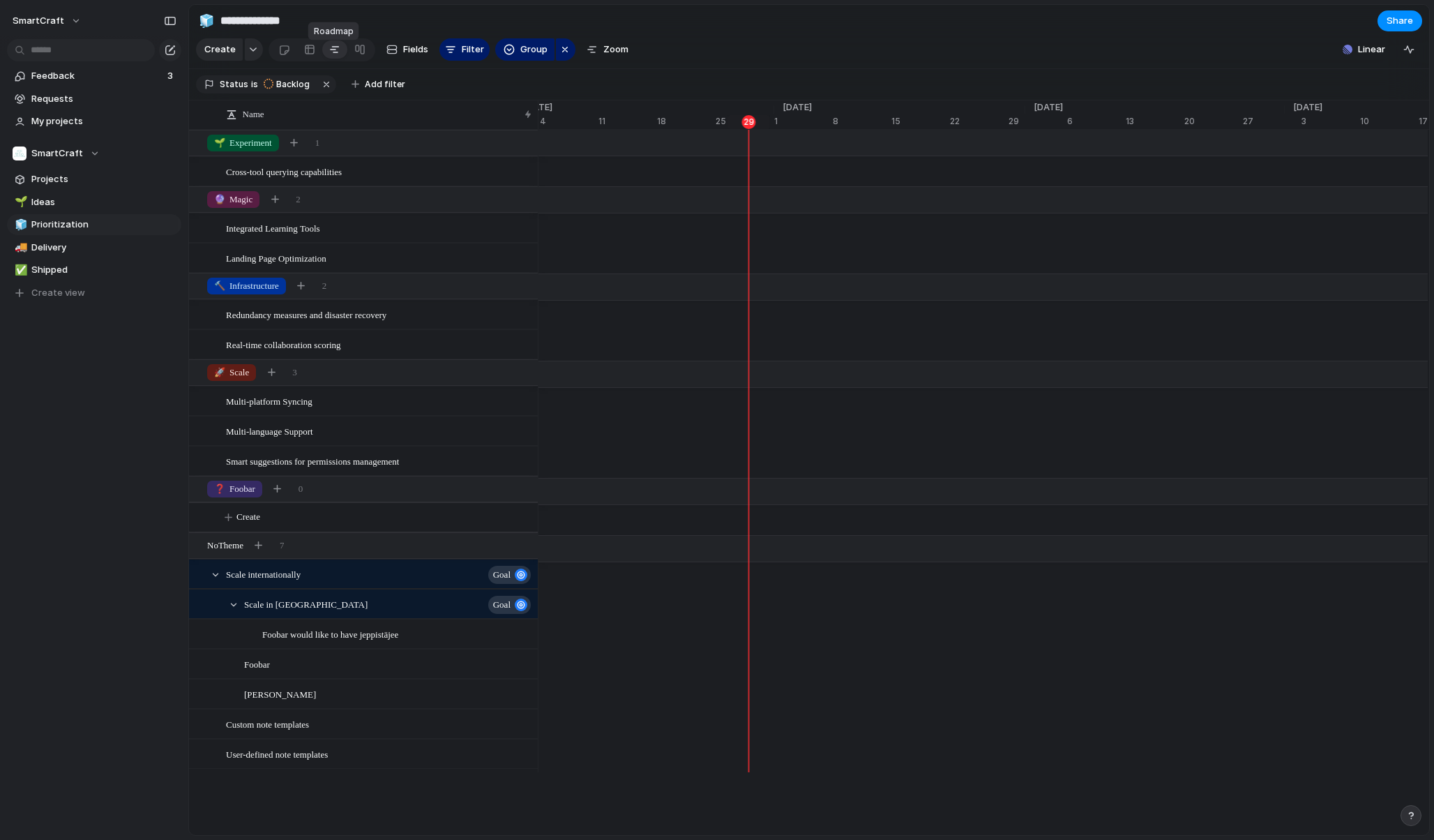
scroll to position [0, 9197]
